Goal: Find specific page/section: Find specific page/section

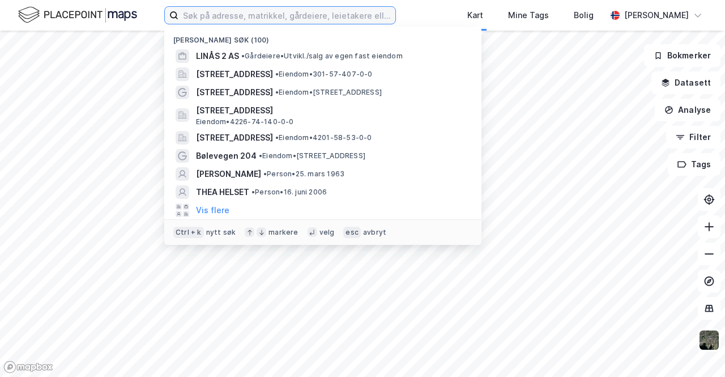
click at [223, 13] on input at bounding box center [286, 15] width 217 height 17
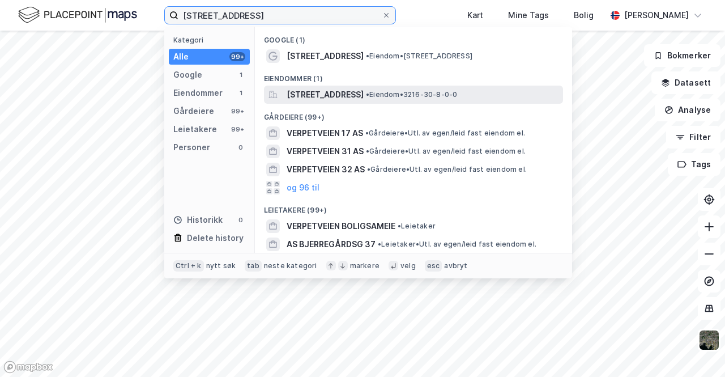
type input "[STREET_ADDRESS]"
click at [344, 96] on span "[STREET_ADDRESS]" at bounding box center [325, 95] width 77 height 14
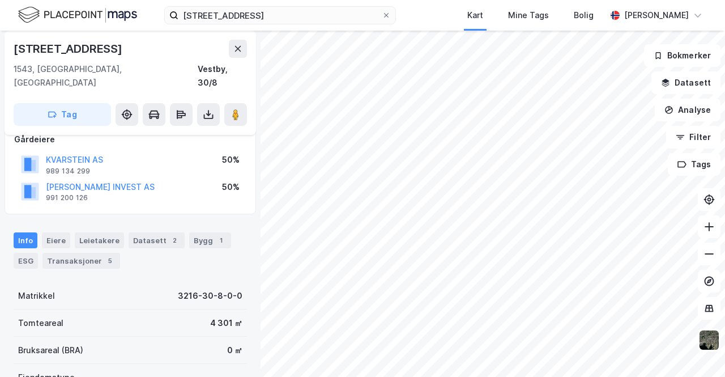
scroll to position [71, 0]
